Goal: Task Accomplishment & Management: Use online tool/utility

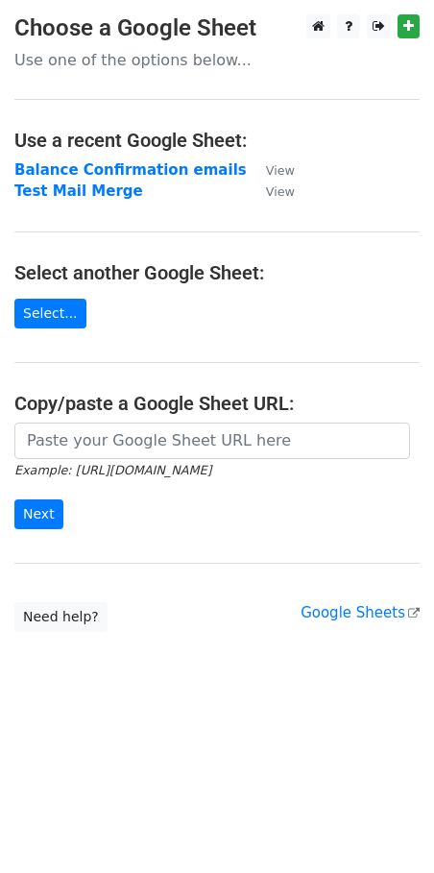
click at [43, 309] on link "Select..." at bounding box center [50, 314] width 72 height 30
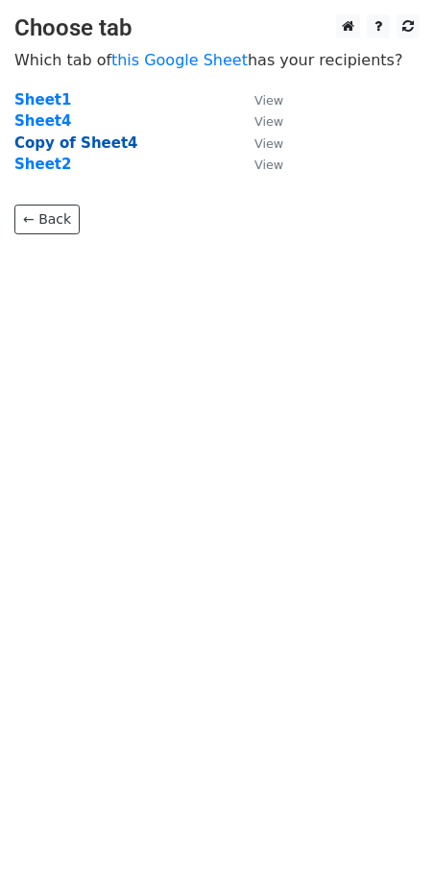
click at [73, 140] on strong "Copy of Sheet4" at bounding box center [76, 142] width 124 height 17
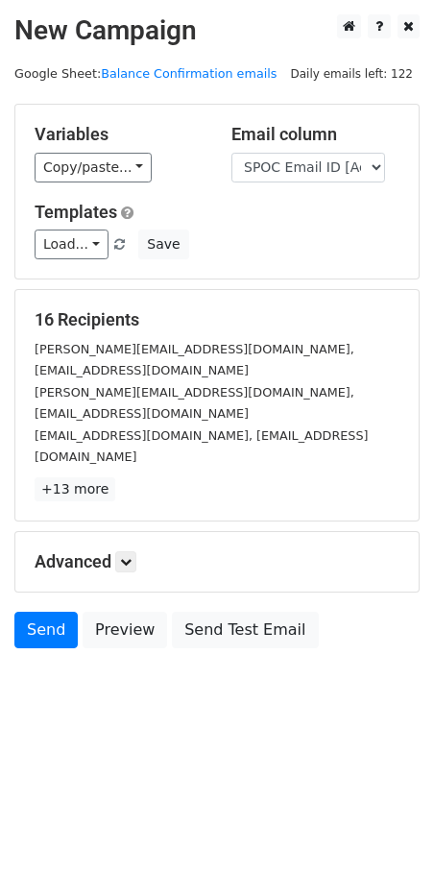
click at [73, 346] on small "[PERSON_NAME][EMAIL_ADDRESS][DOMAIN_NAME], [EMAIL_ADDRESS][DOMAIN_NAME]" at bounding box center [195, 360] width 320 height 37
click at [87, 248] on link "Load..." at bounding box center [72, 245] width 74 height 30
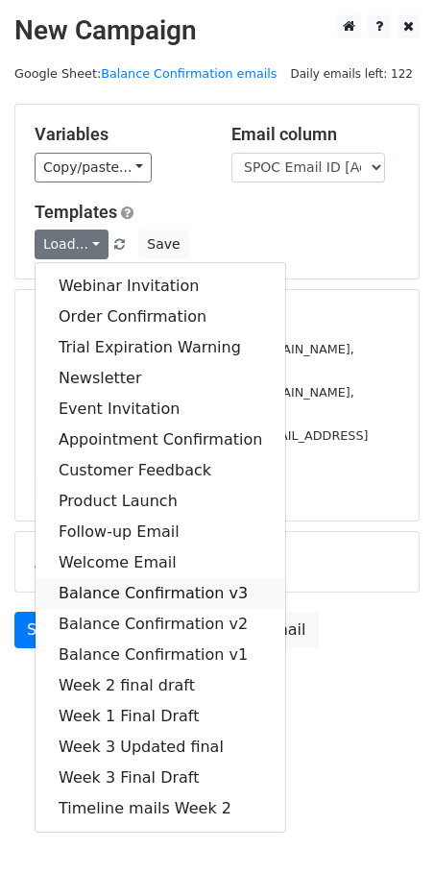
click at [110, 596] on link "Balance Confirmation v3" at bounding box center [161, 593] width 250 height 31
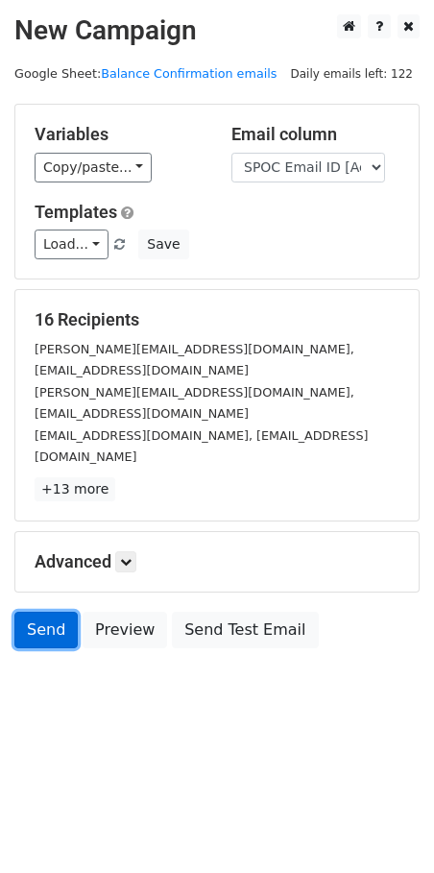
click at [37, 612] on link "Send" at bounding box center [45, 630] width 63 height 37
